Goal: Information Seeking & Learning: Learn about a topic

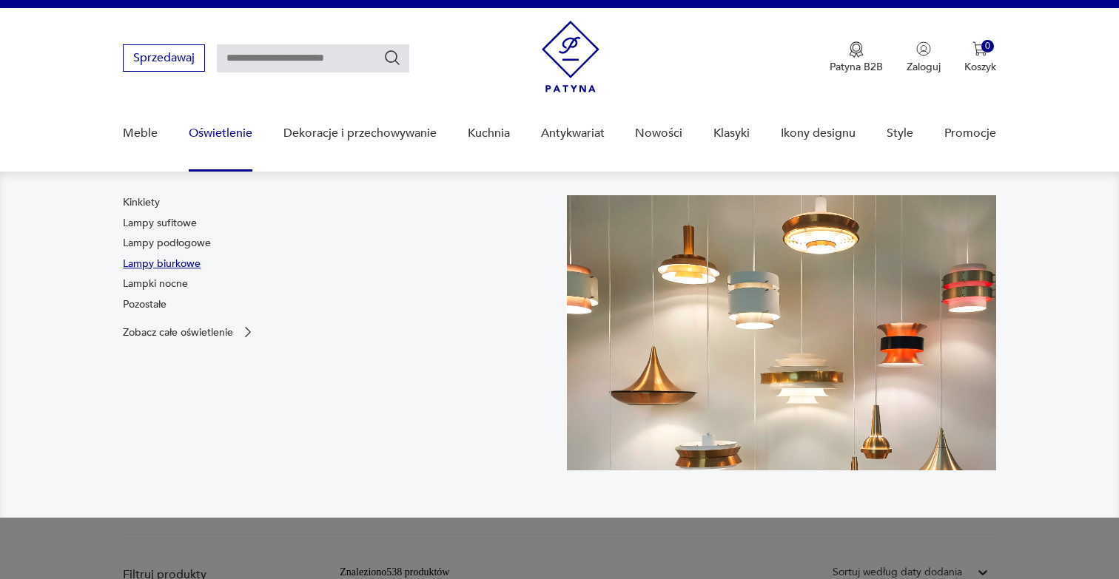
click at [175, 264] on link "Lampy biurkowe" at bounding box center [162, 264] width 78 height 15
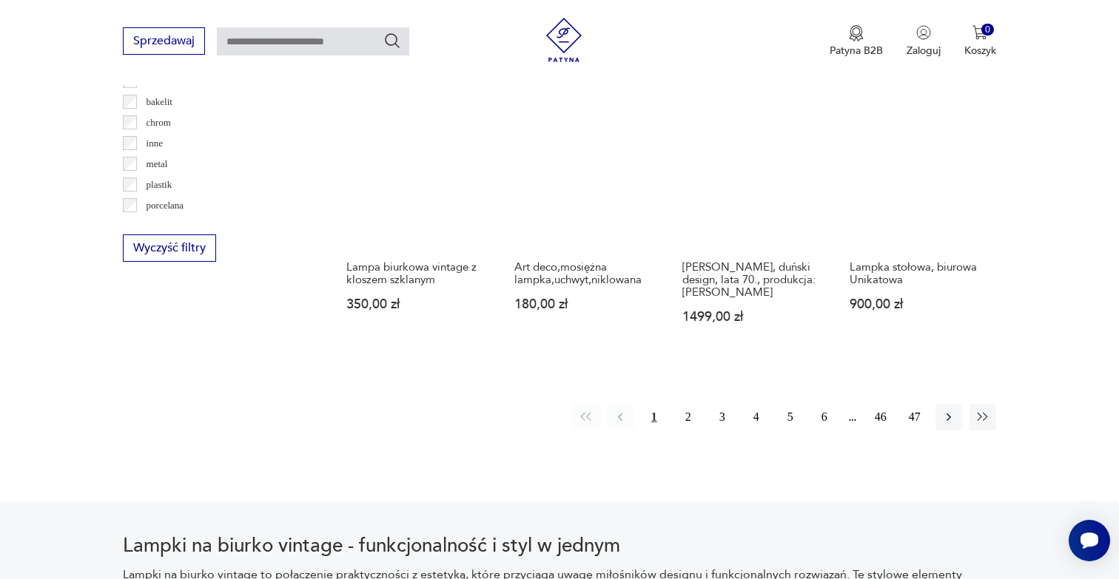
scroll to position [1536, 0]
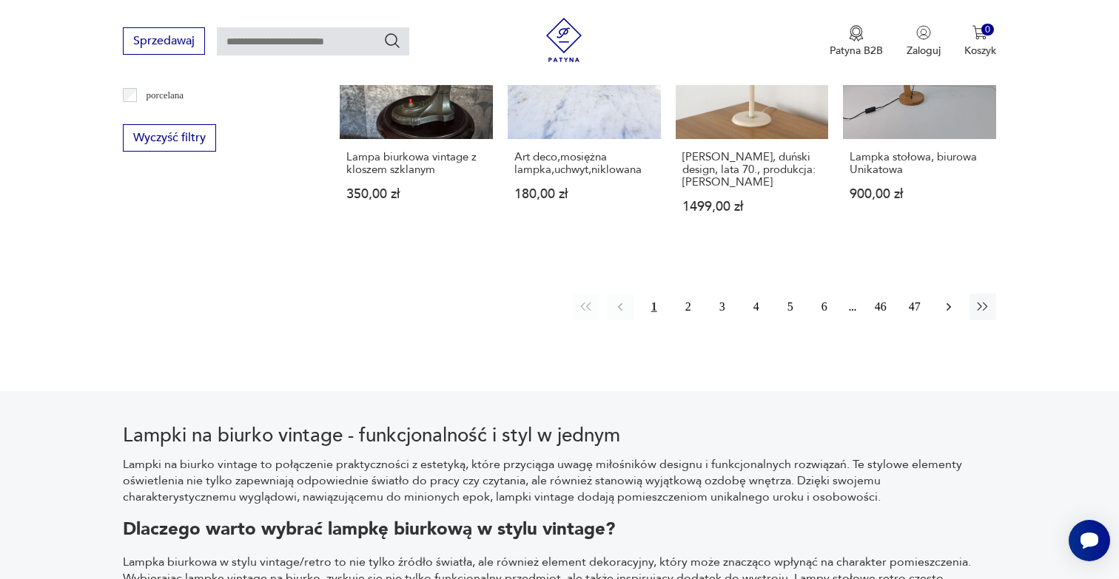
click at [948, 300] on icon "button" at bounding box center [948, 307] width 15 height 15
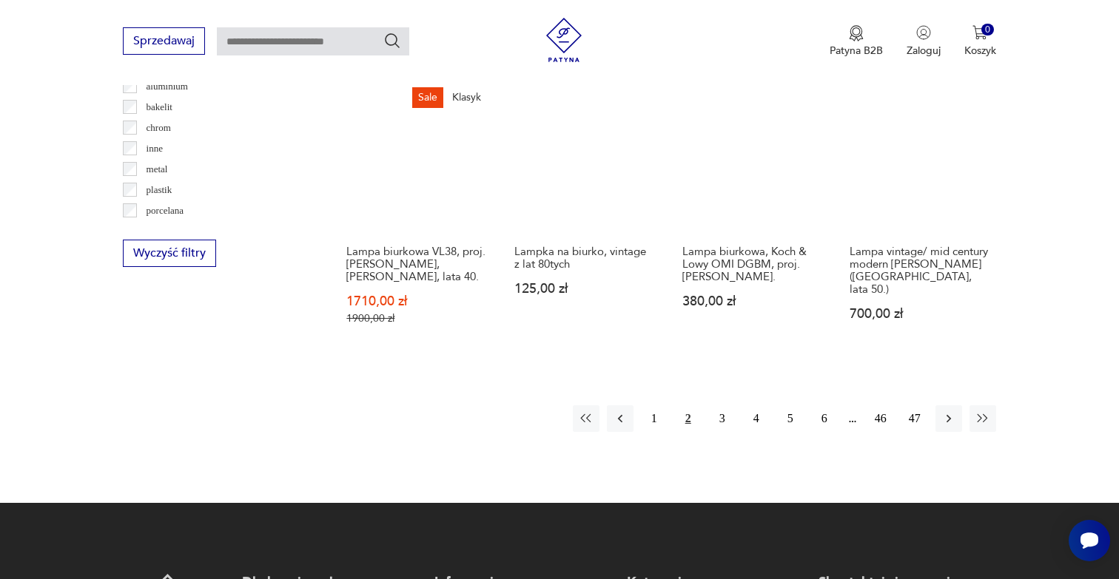
scroll to position [1521, 0]
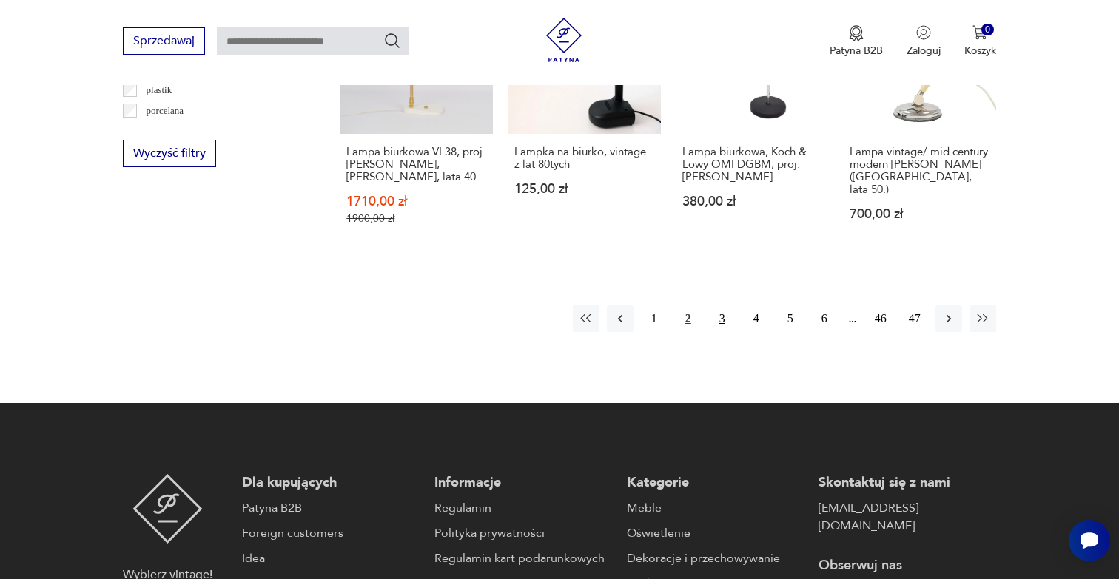
click at [719, 306] on button "3" at bounding box center [722, 319] width 27 height 27
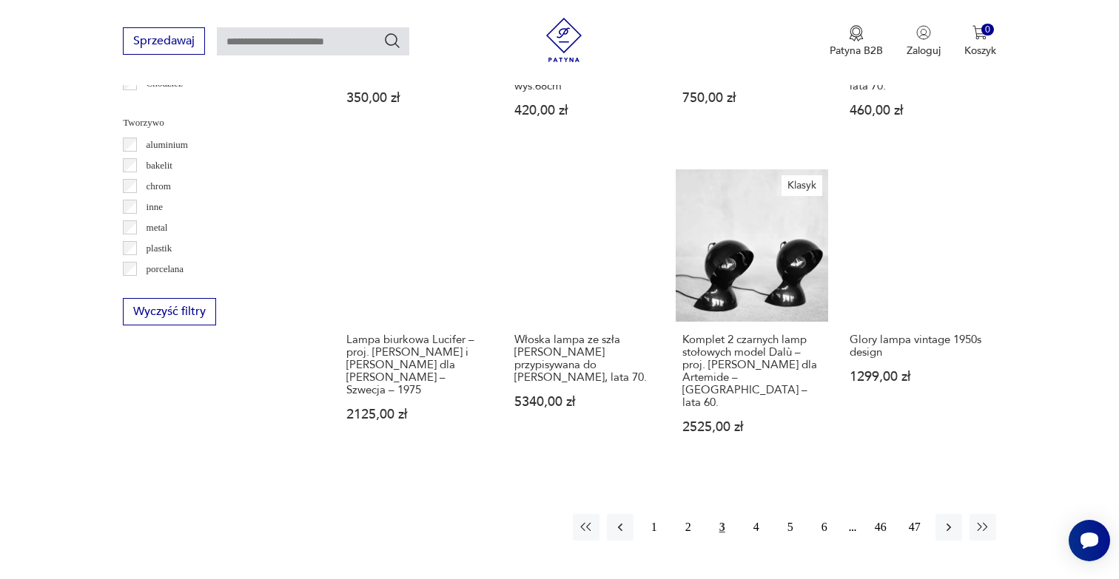
scroll to position [1365, 0]
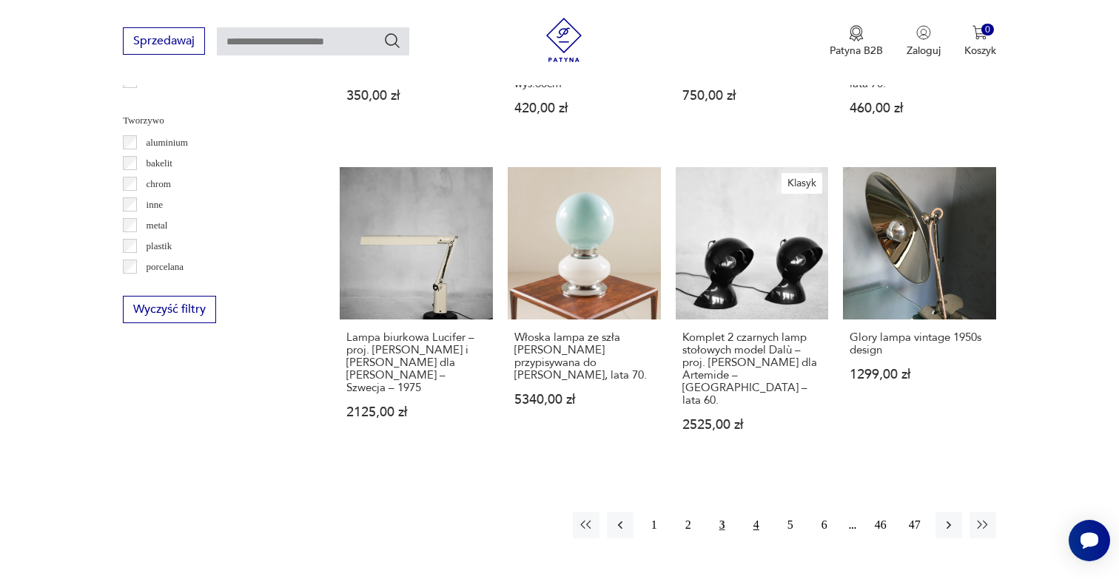
click at [759, 512] on button "4" at bounding box center [756, 525] width 27 height 27
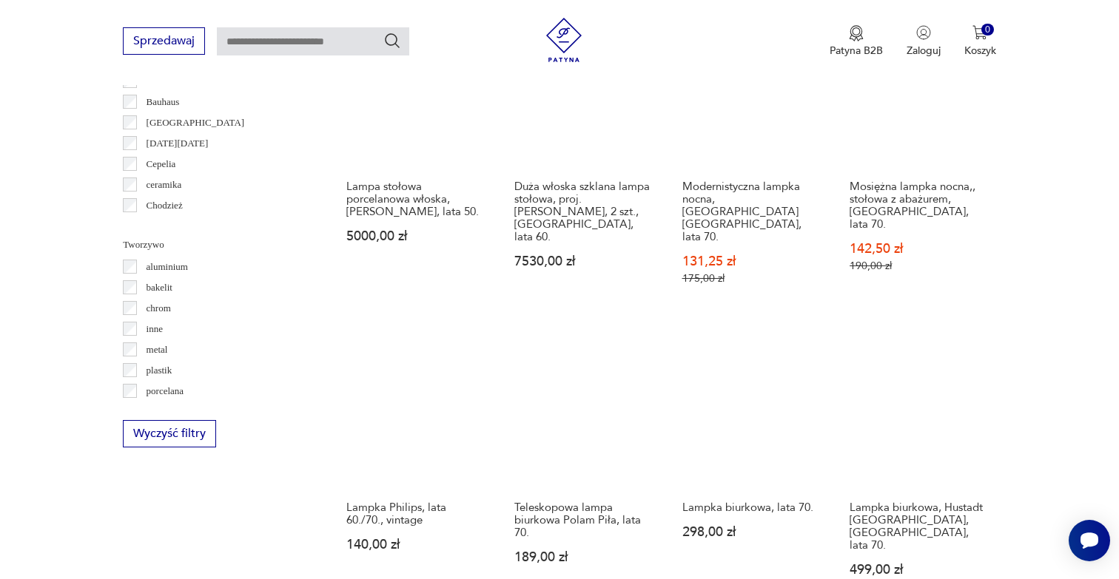
scroll to position [1381, 0]
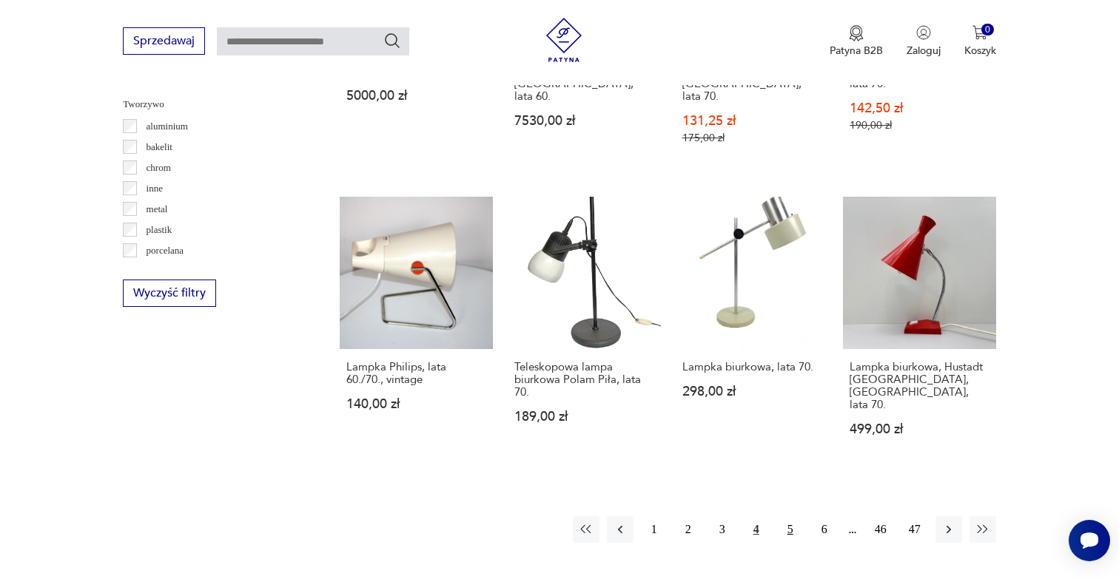
click at [784, 517] on button "5" at bounding box center [790, 530] width 27 height 27
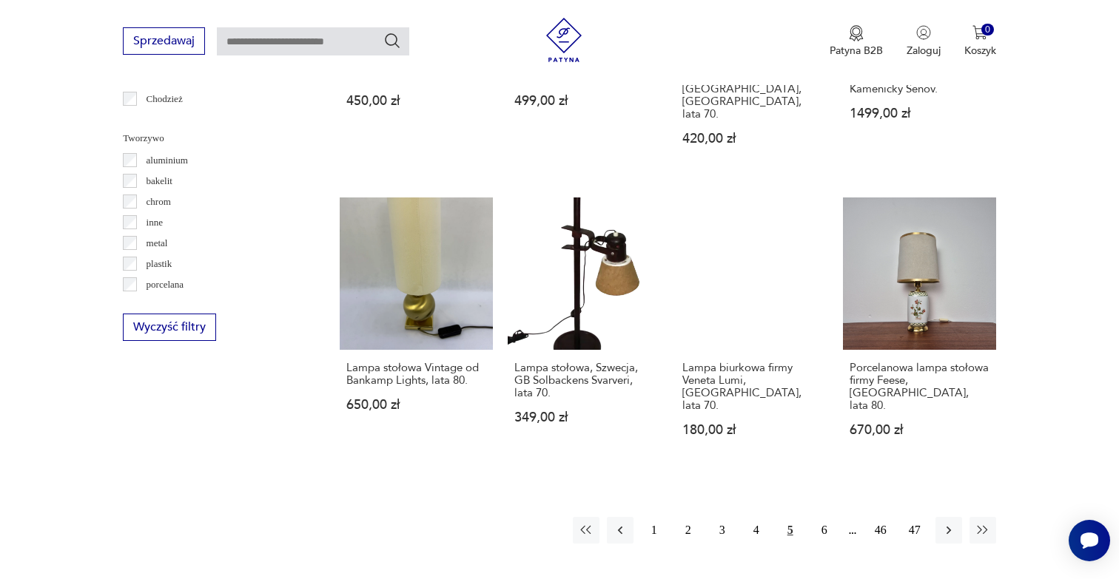
scroll to position [1354, 0]
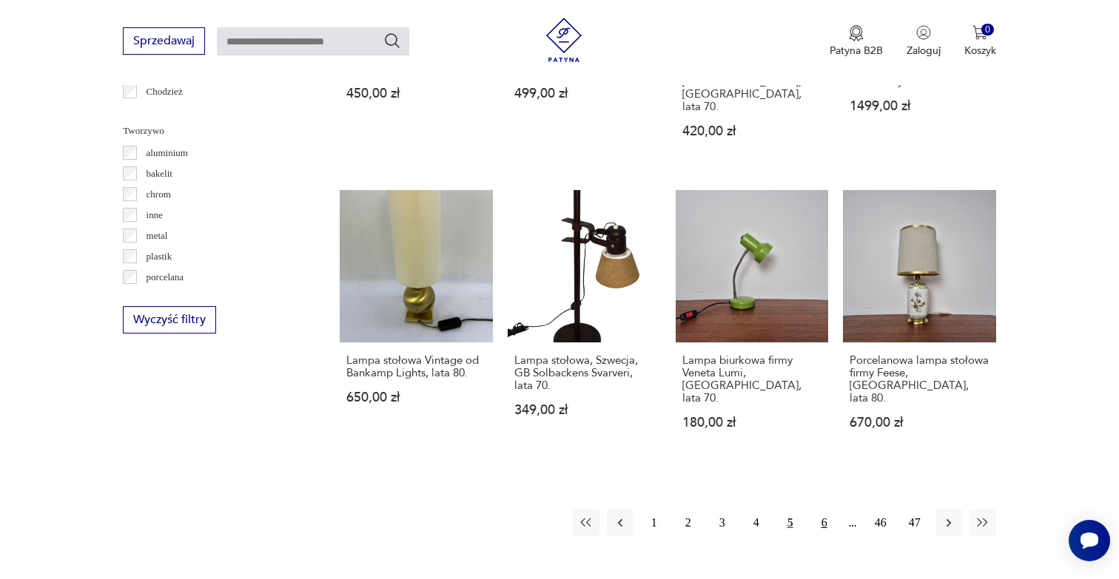
click at [828, 510] on button "6" at bounding box center [824, 523] width 27 height 27
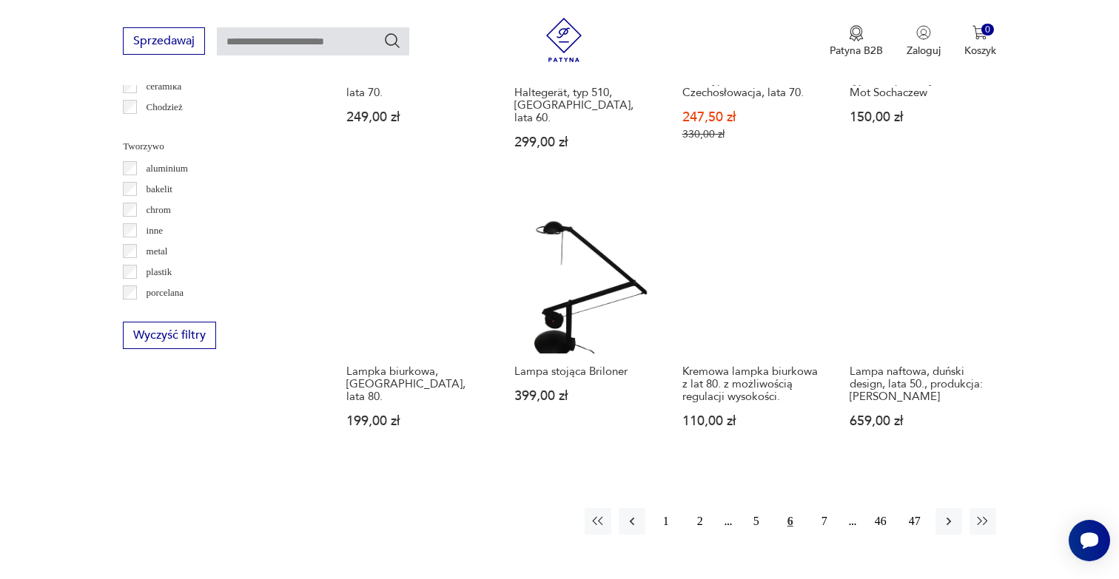
scroll to position [1340, 0]
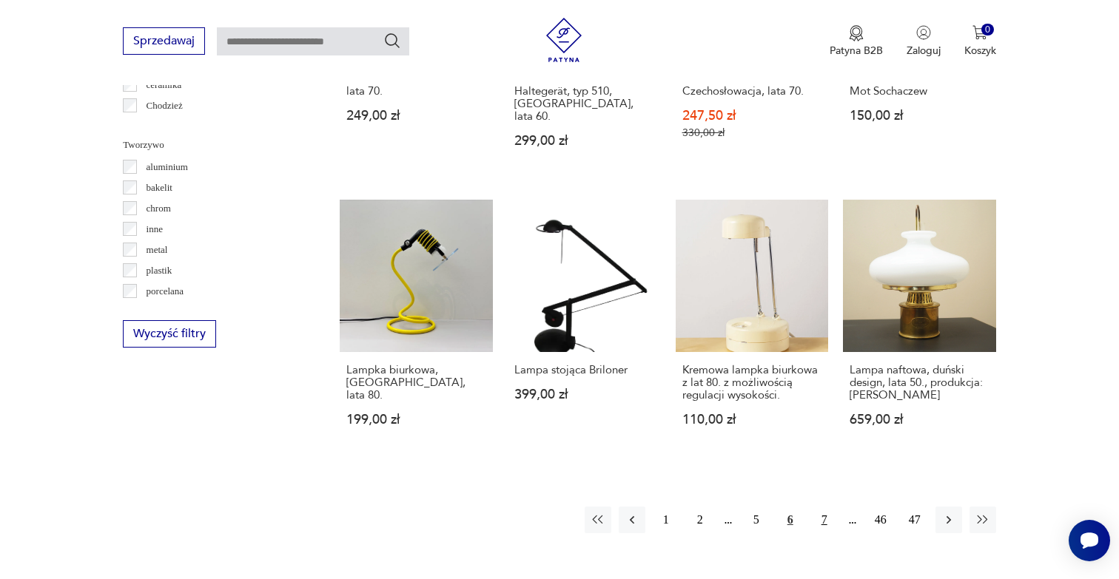
click at [821, 507] on button "7" at bounding box center [824, 520] width 27 height 27
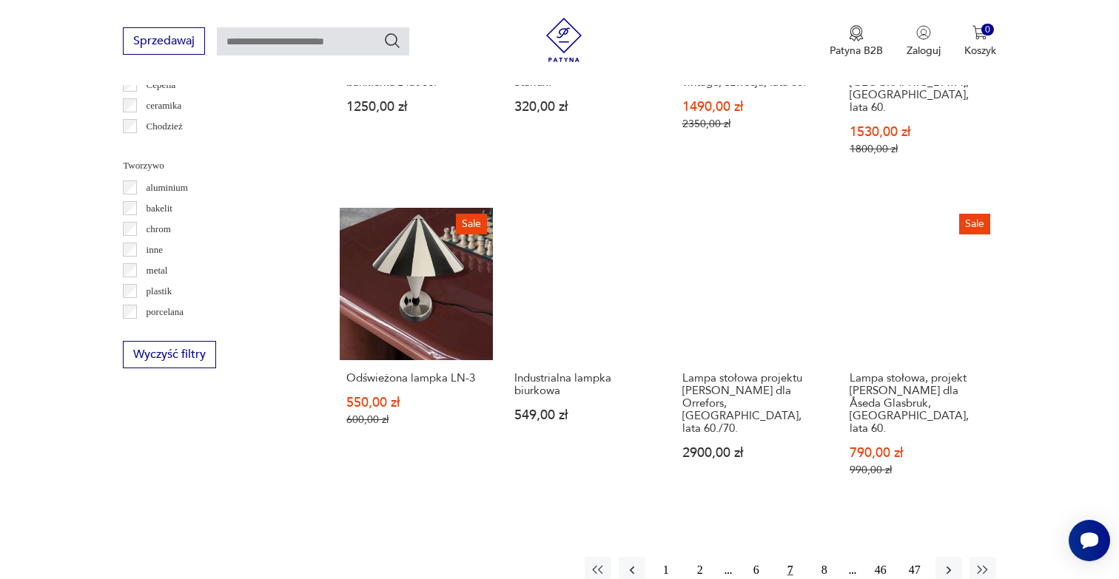
scroll to position [1321, 0]
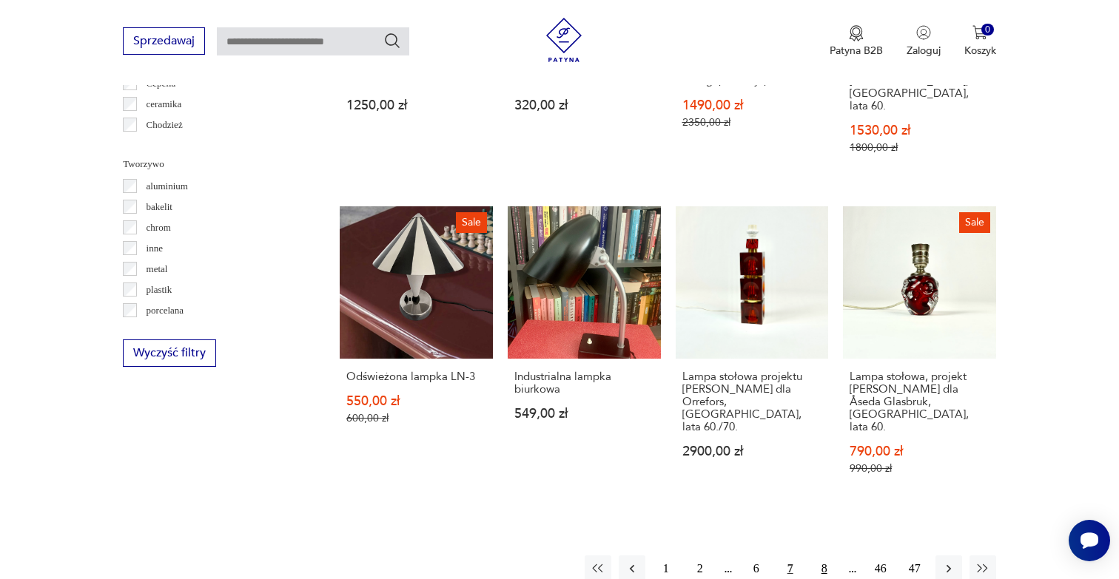
click at [824, 556] on button "8" at bounding box center [824, 569] width 27 height 27
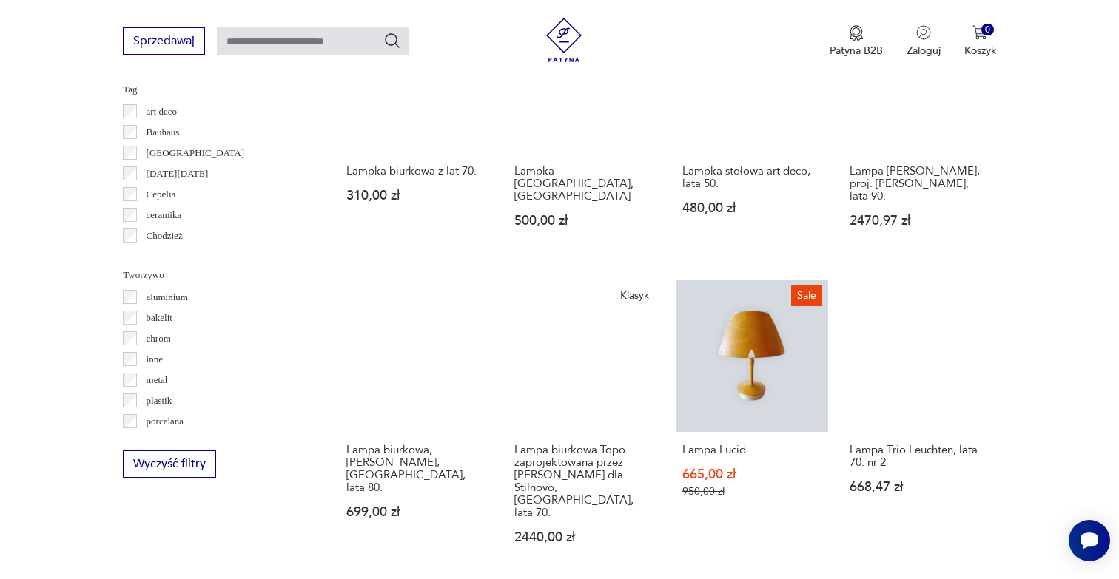
scroll to position [1266, 0]
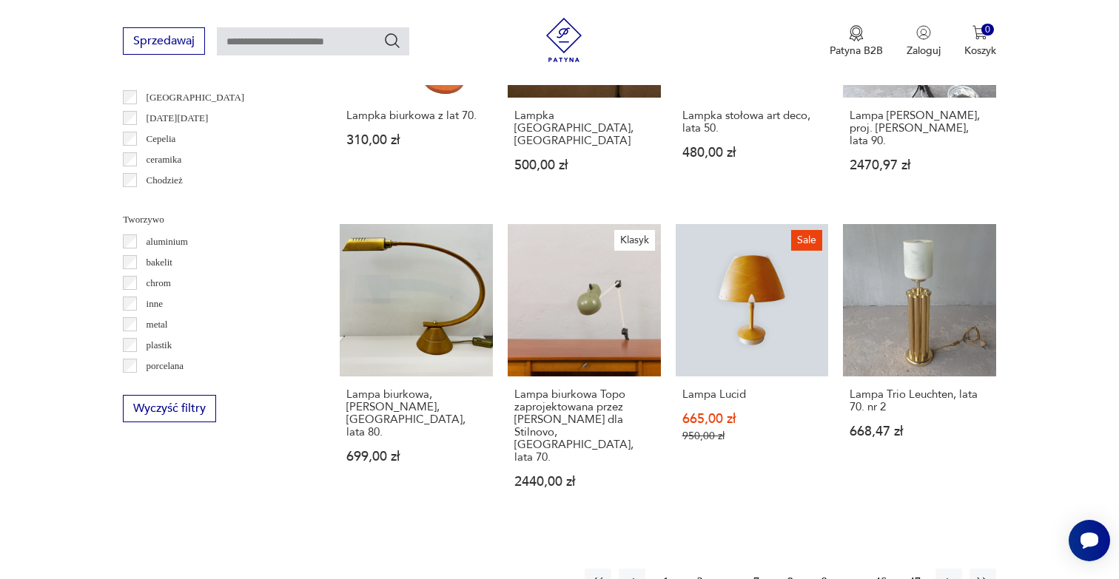
click at [828, 569] on button "9" at bounding box center [824, 582] width 27 height 27
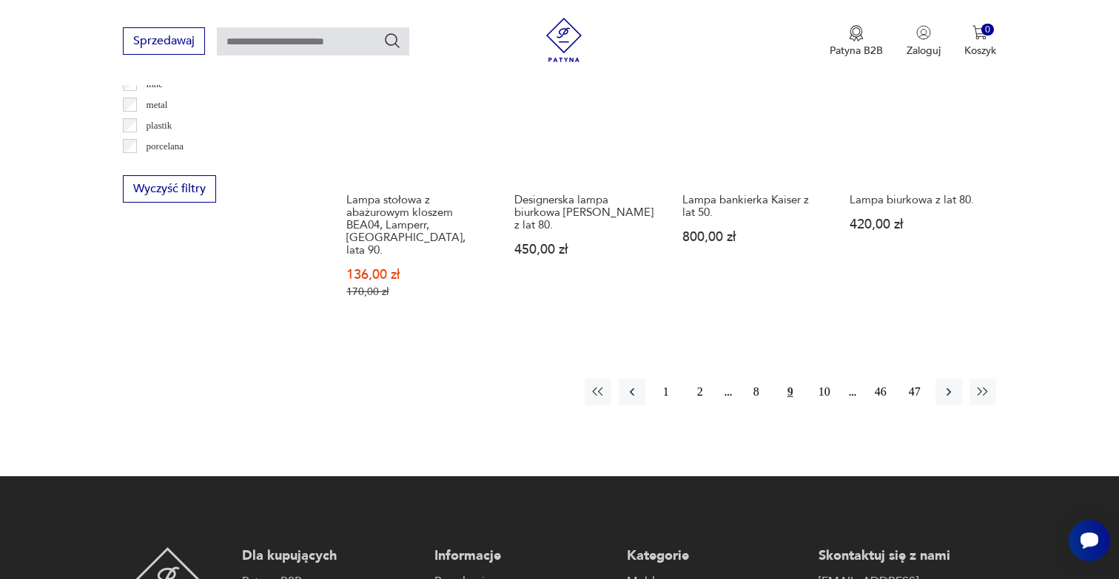
scroll to position [1500, 0]
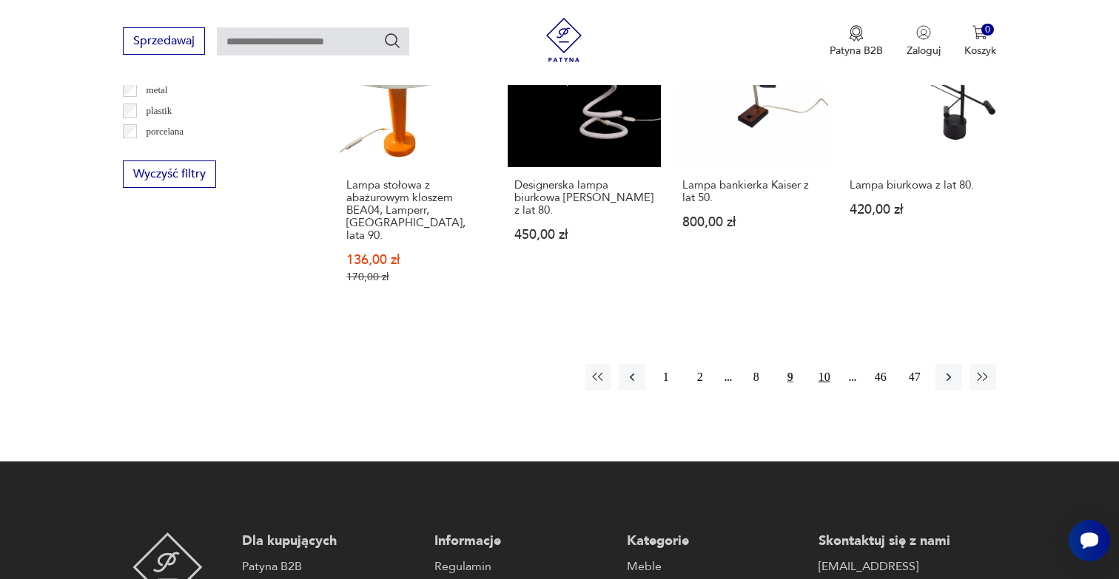
click at [834, 364] on button "10" at bounding box center [824, 377] width 27 height 27
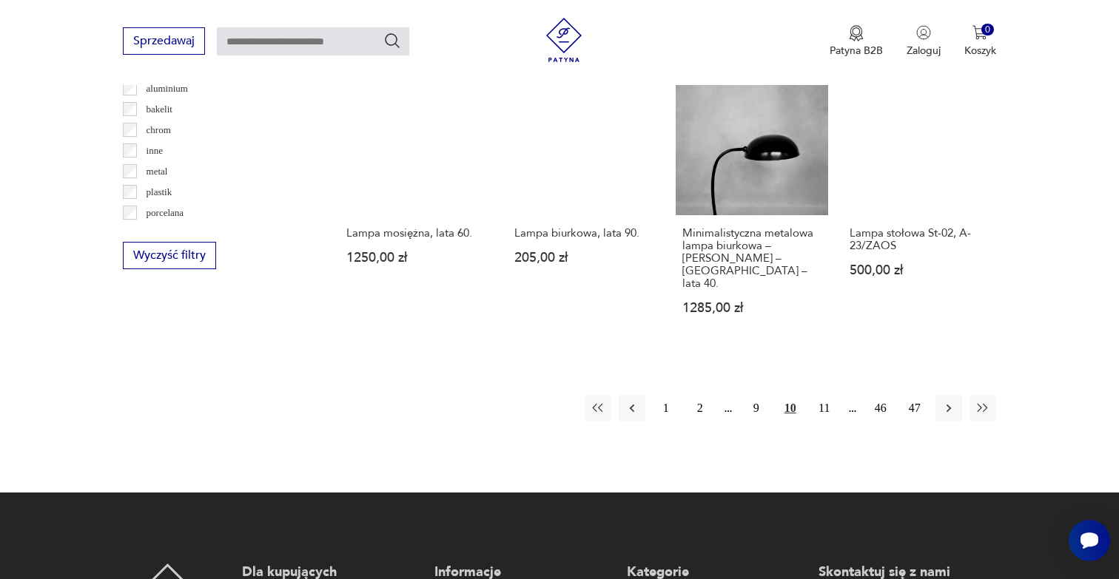
scroll to position [1579, 0]
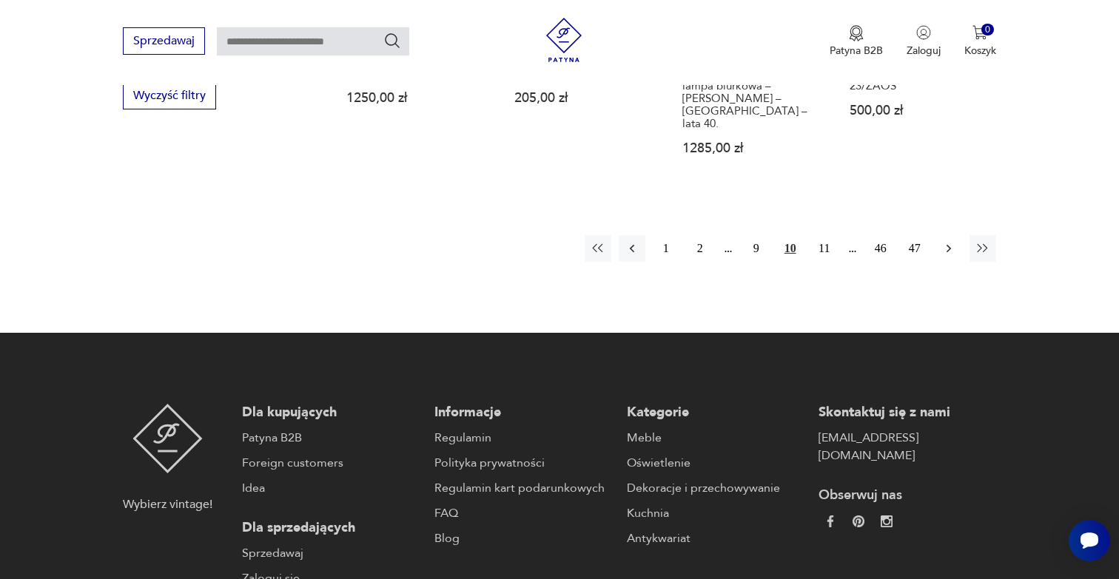
click at [947, 235] on button "button" at bounding box center [948, 248] width 27 height 27
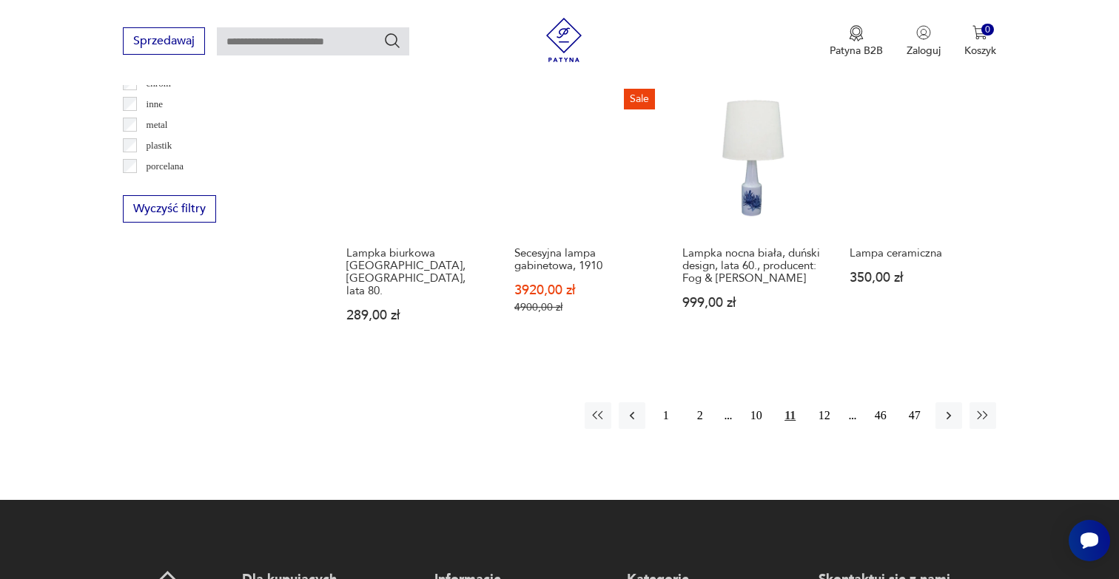
scroll to position [1456, 0]
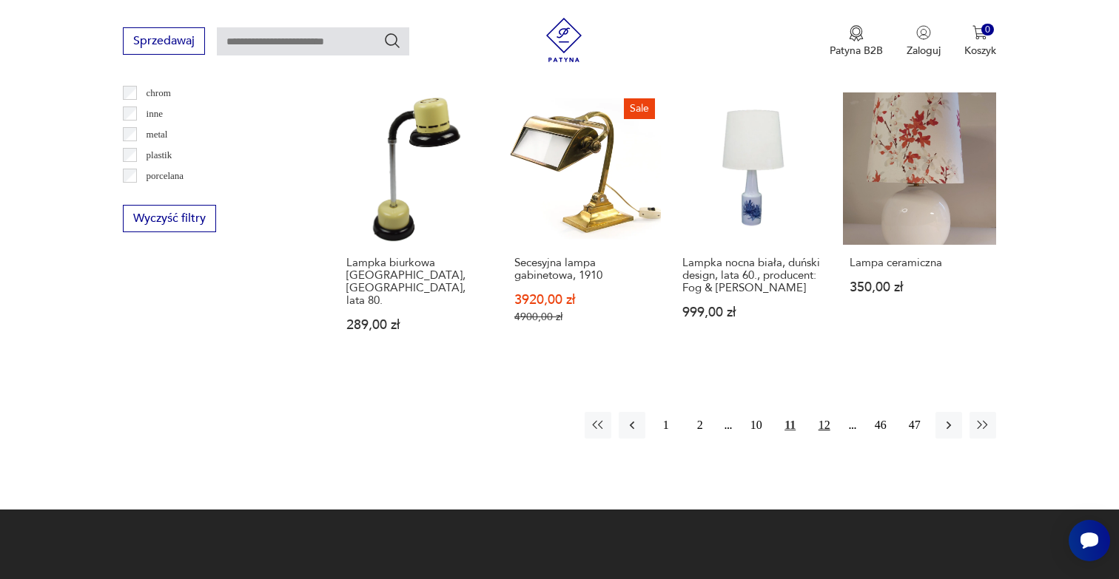
click at [827, 412] on button "12" at bounding box center [824, 425] width 27 height 27
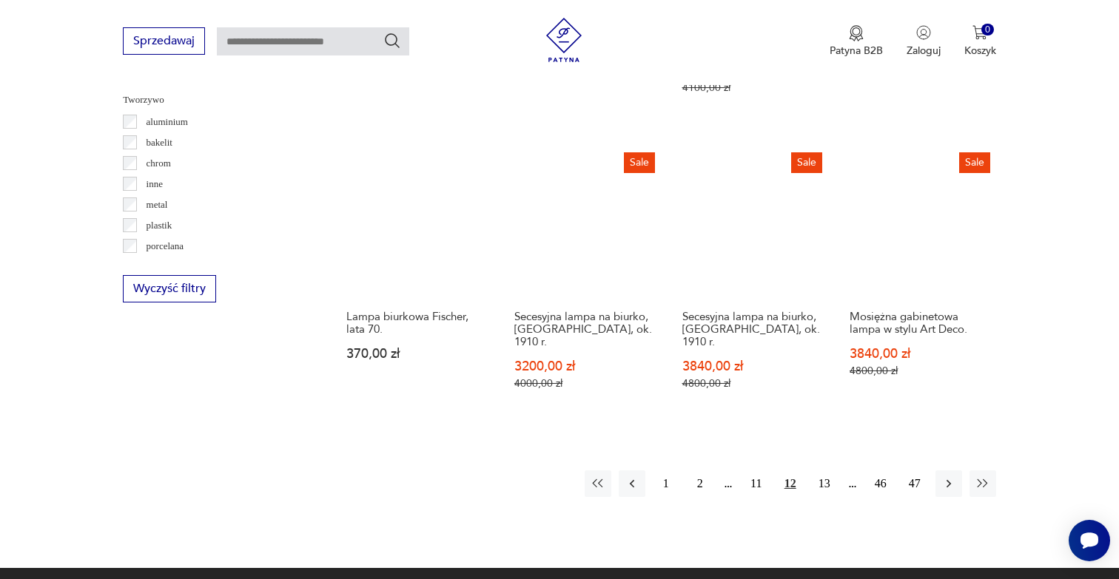
scroll to position [1391, 0]
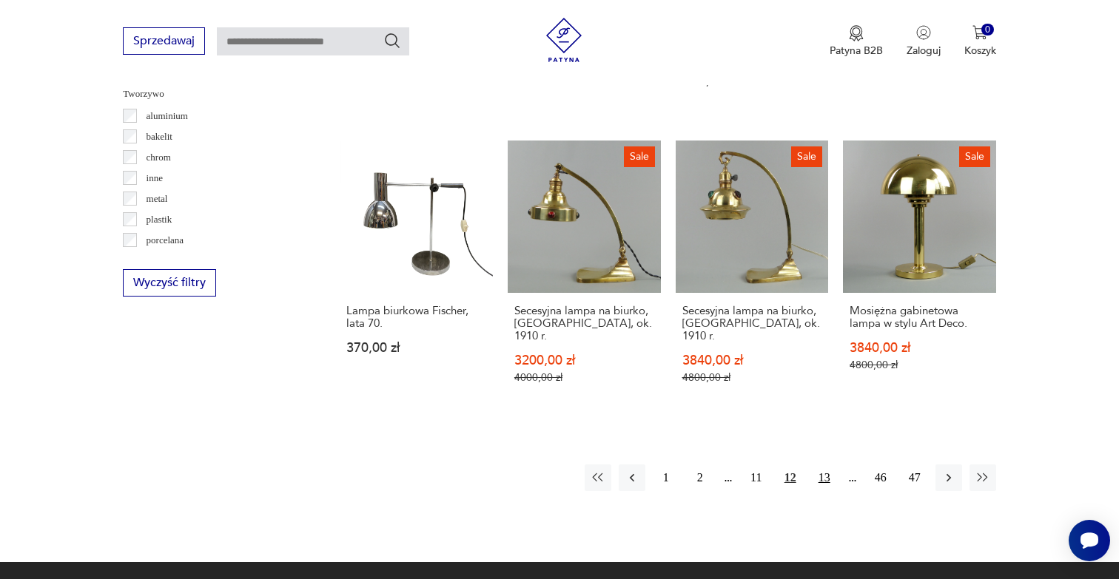
click at [823, 465] on button "13" at bounding box center [824, 478] width 27 height 27
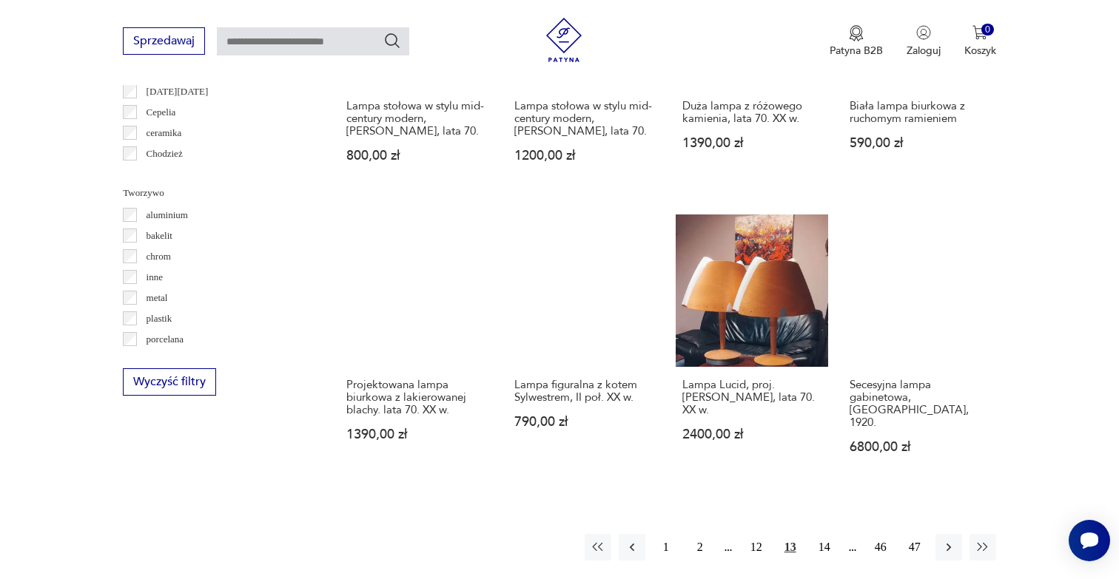
scroll to position [1369, 0]
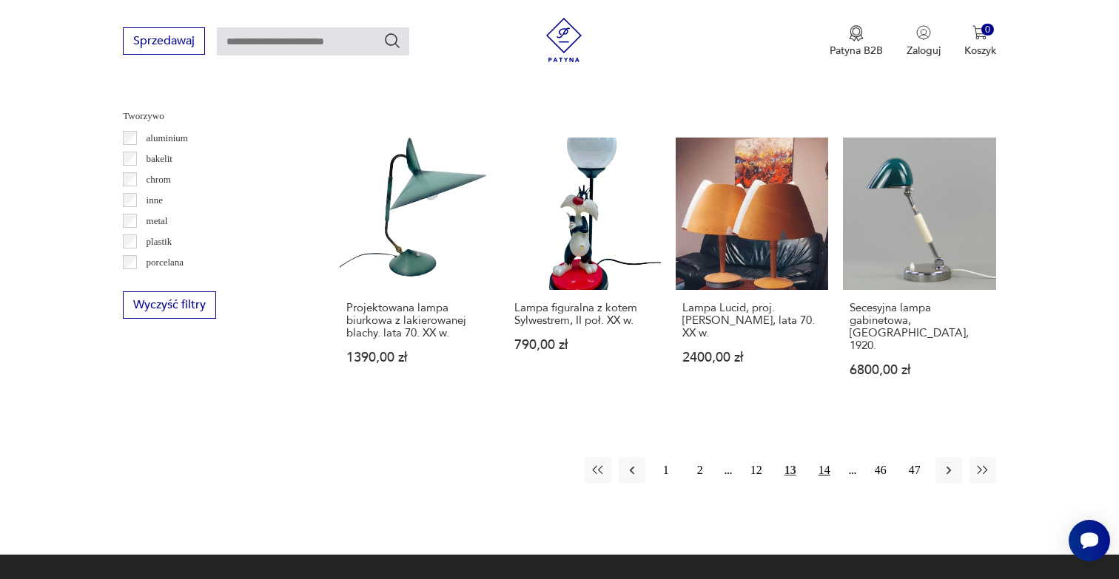
click at [830, 457] on button "14" at bounding box center [824, 470] width 27 height 27
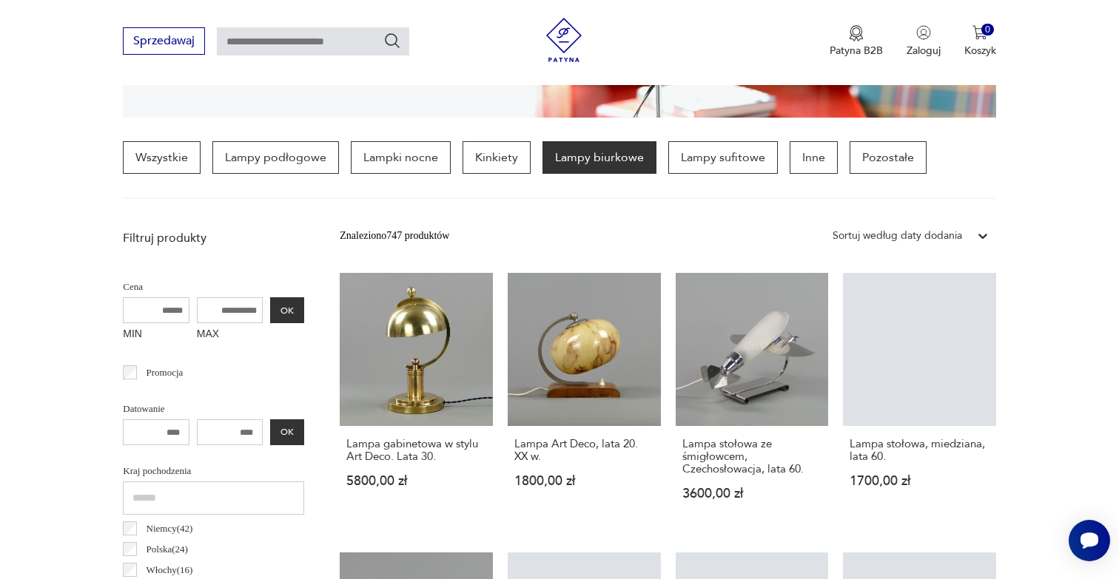
scroll to position [392, 0]
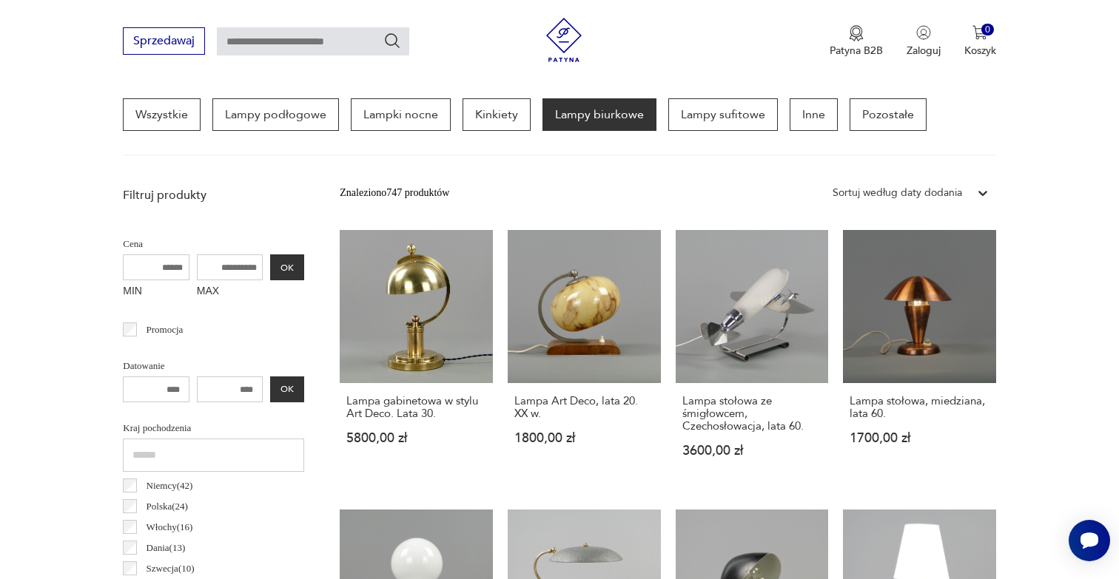
click at [245, 258] on input "MAX" at bounding box center [230, 268] width 67 height 26
type input "***"
click at [287, 275] on button "OK" at bounding box center [287, 268] width 34 height 26
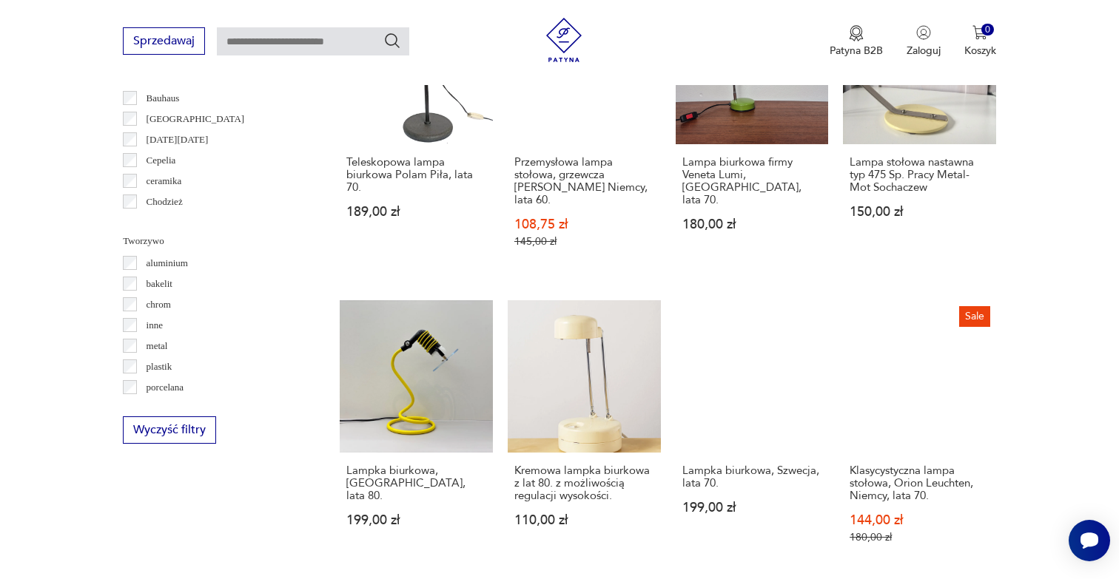
scroll to position [1336, 0]
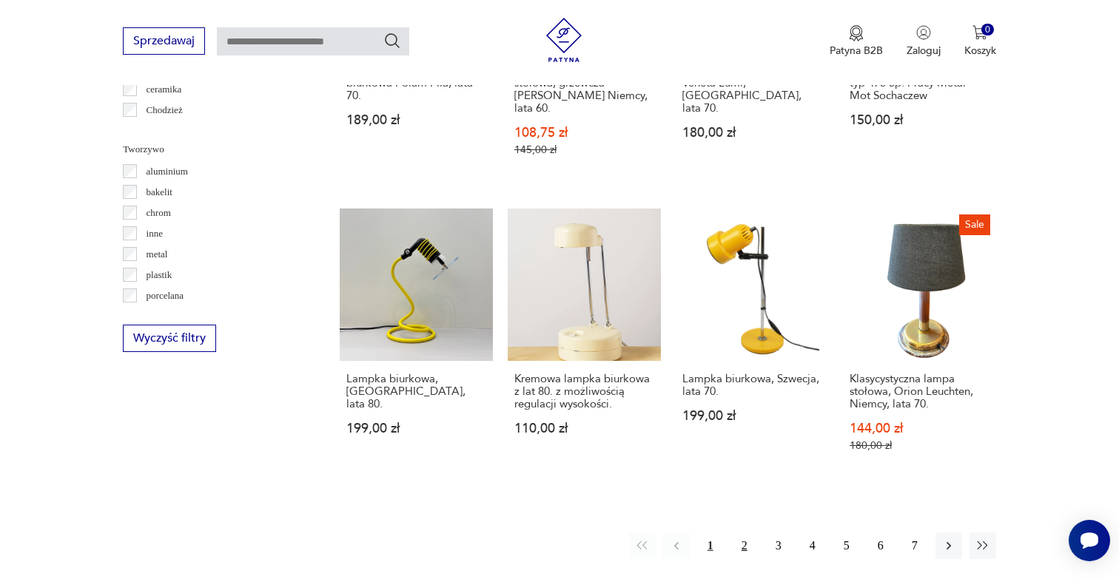
click at [745, 533] on button "2" at bounding box center [744, 546] width 27 height 27
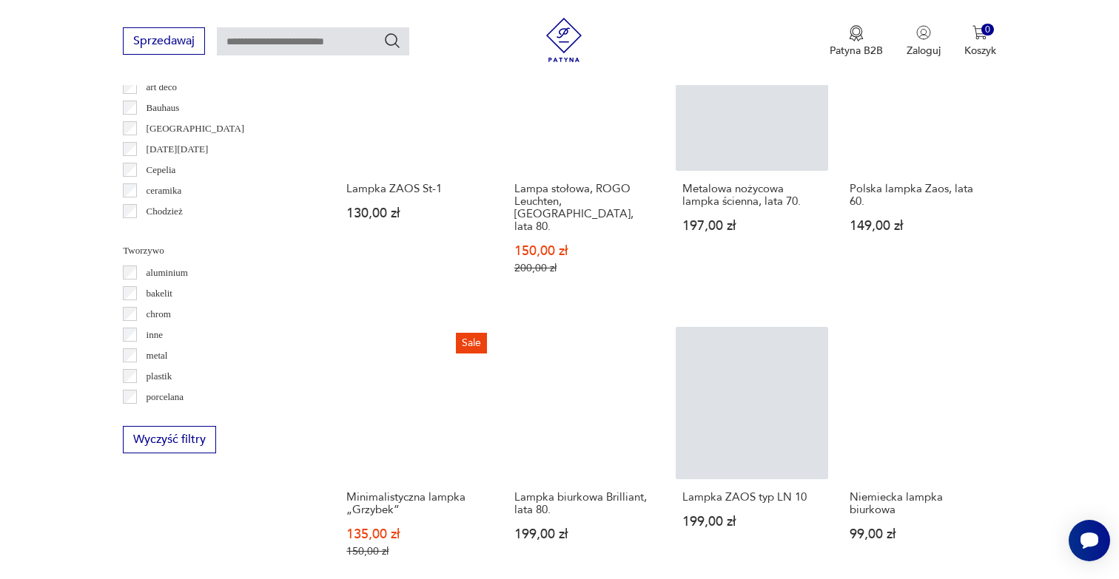
scroll to position [1295, 0]
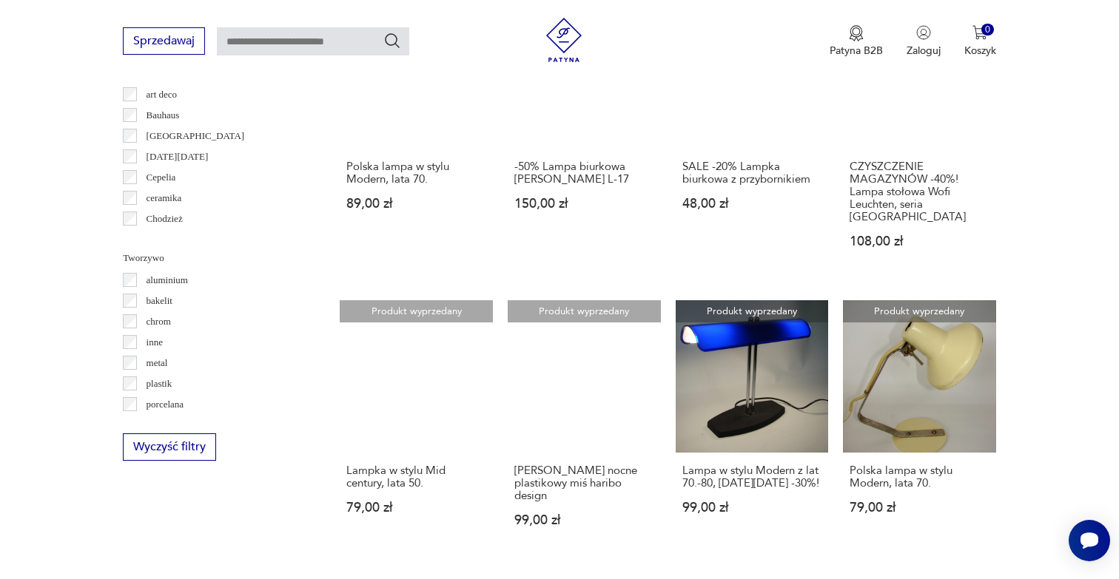
scroll to position [1388, 0]
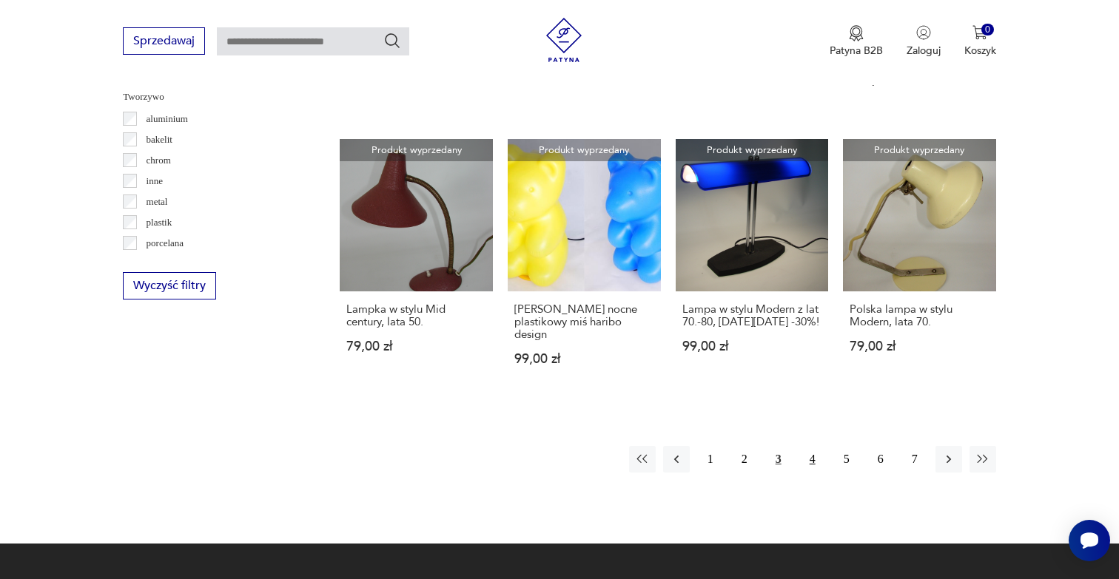
click at [817, 446] on button "4" at bounding box center [812, 459] width 27 height 27
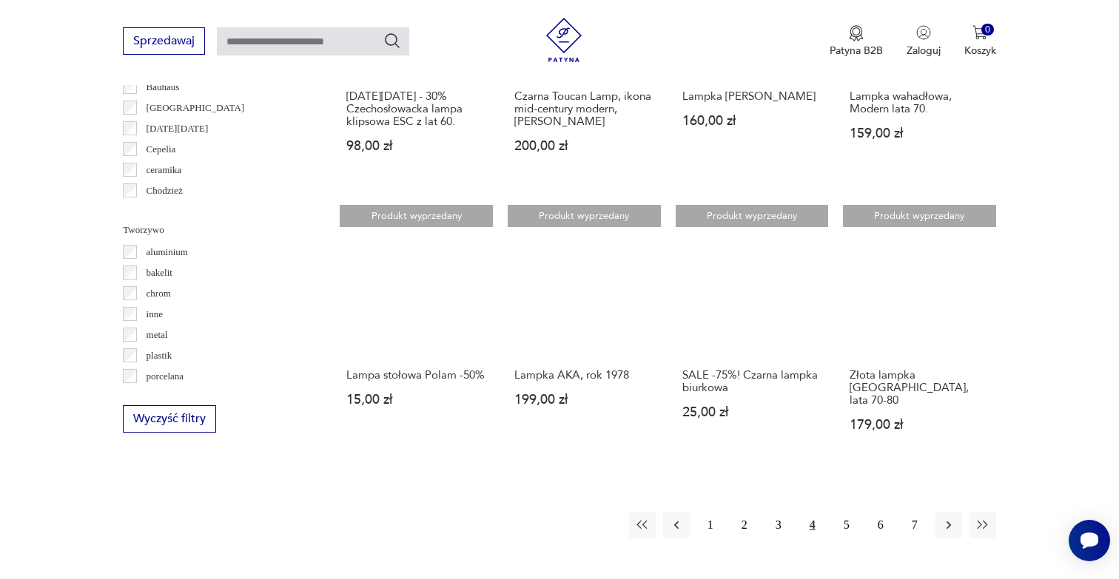
scroll to position [1360, 0]
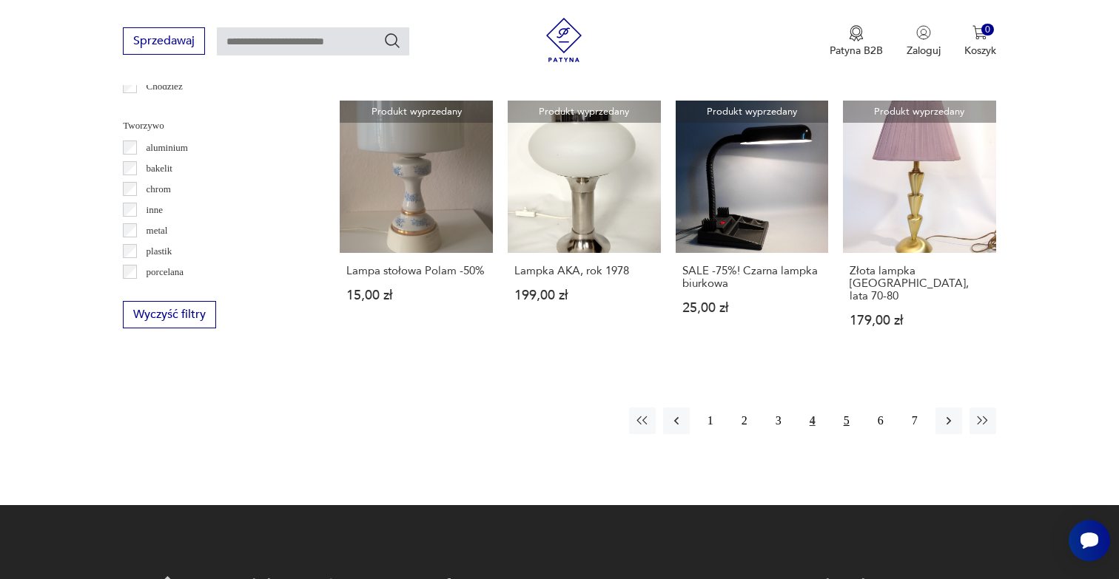
click at [848, 410] on button "5" at bounding box center [846, 421] width 27 height 27
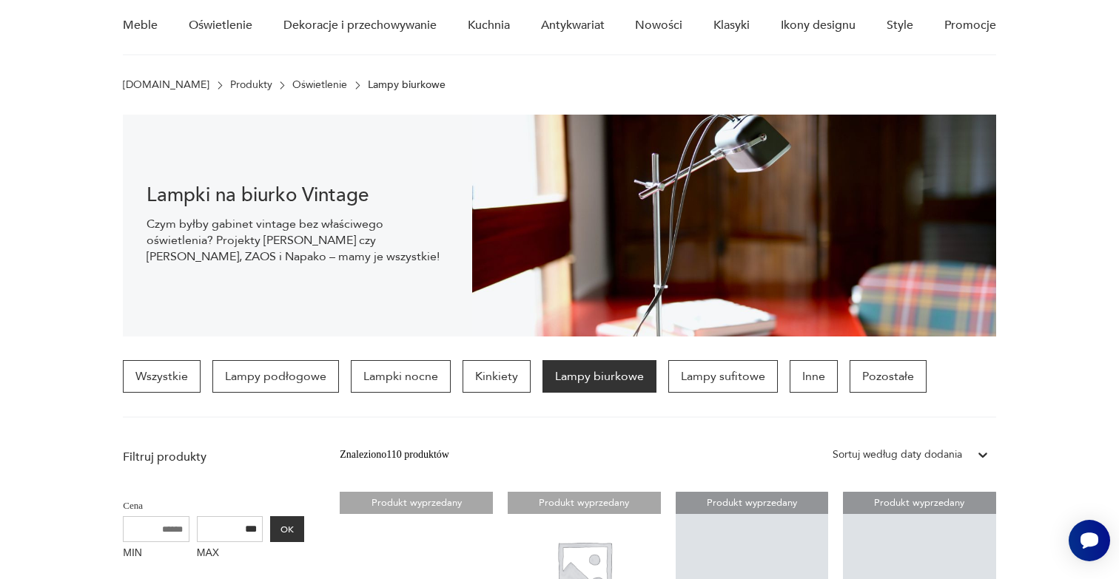
scroll to position [122, 0]
